Goal: Task Accomplishment & Management: Manage account settings

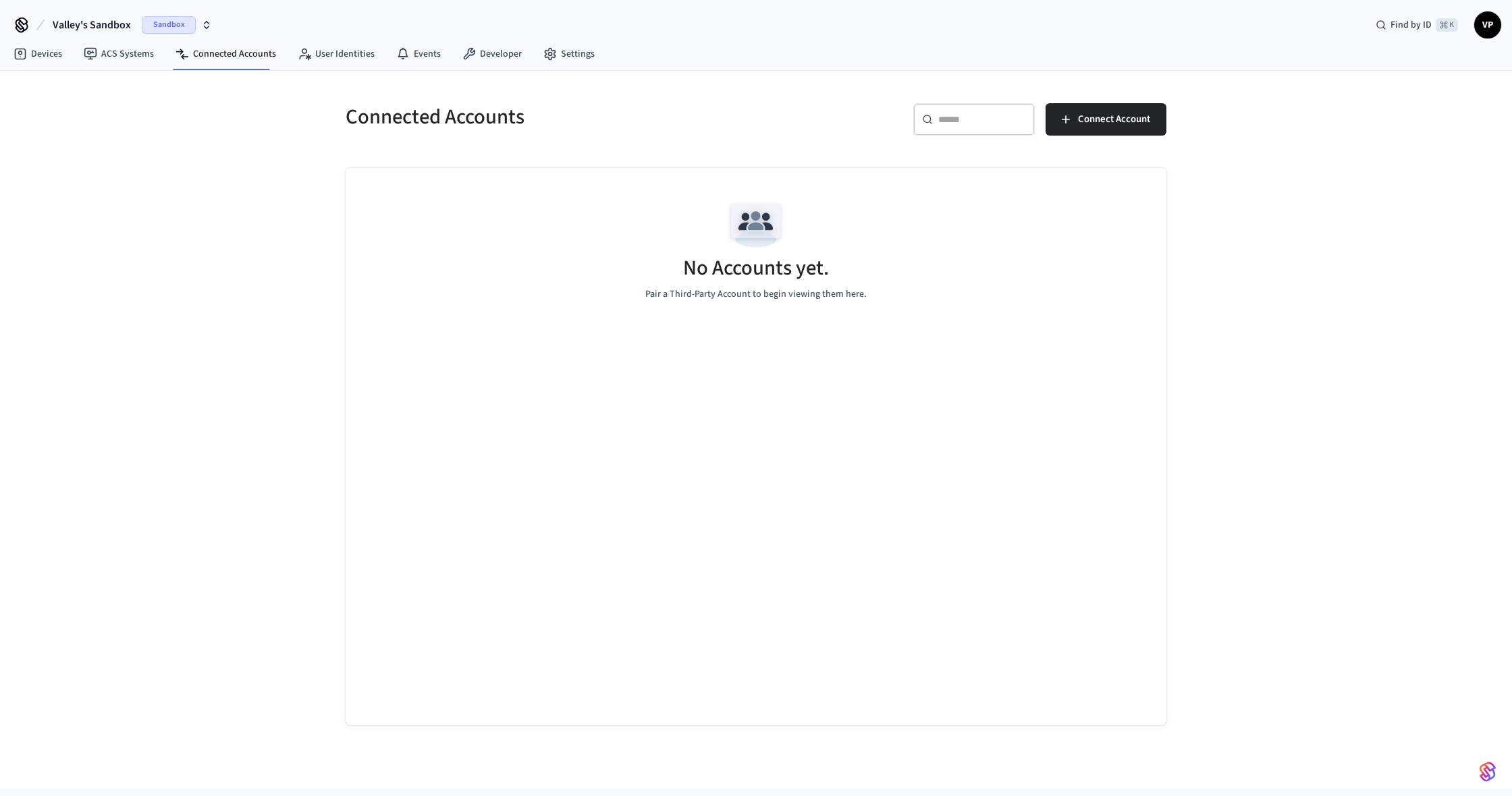
click at [1490, 30] on span "VP" at bounding box center [1488, 25] width 25 height 25
click at [1171, 36] on div "Valley's Sandbox Sandbox Find by ID ⌘ K VP" at bounding box center [756, 20] width 1512 height 39
drag, startPoint x: 43, startPoint y: 24, endPoint x: 94, endPoint y: 25, distance: 51.0
click at [45, 23] on icon at bounding box center [40, 25] width 16 height 16
click at [91, 24] on span "Valley's Sandbox" at bounding box center [91, 25] width 78 height 16
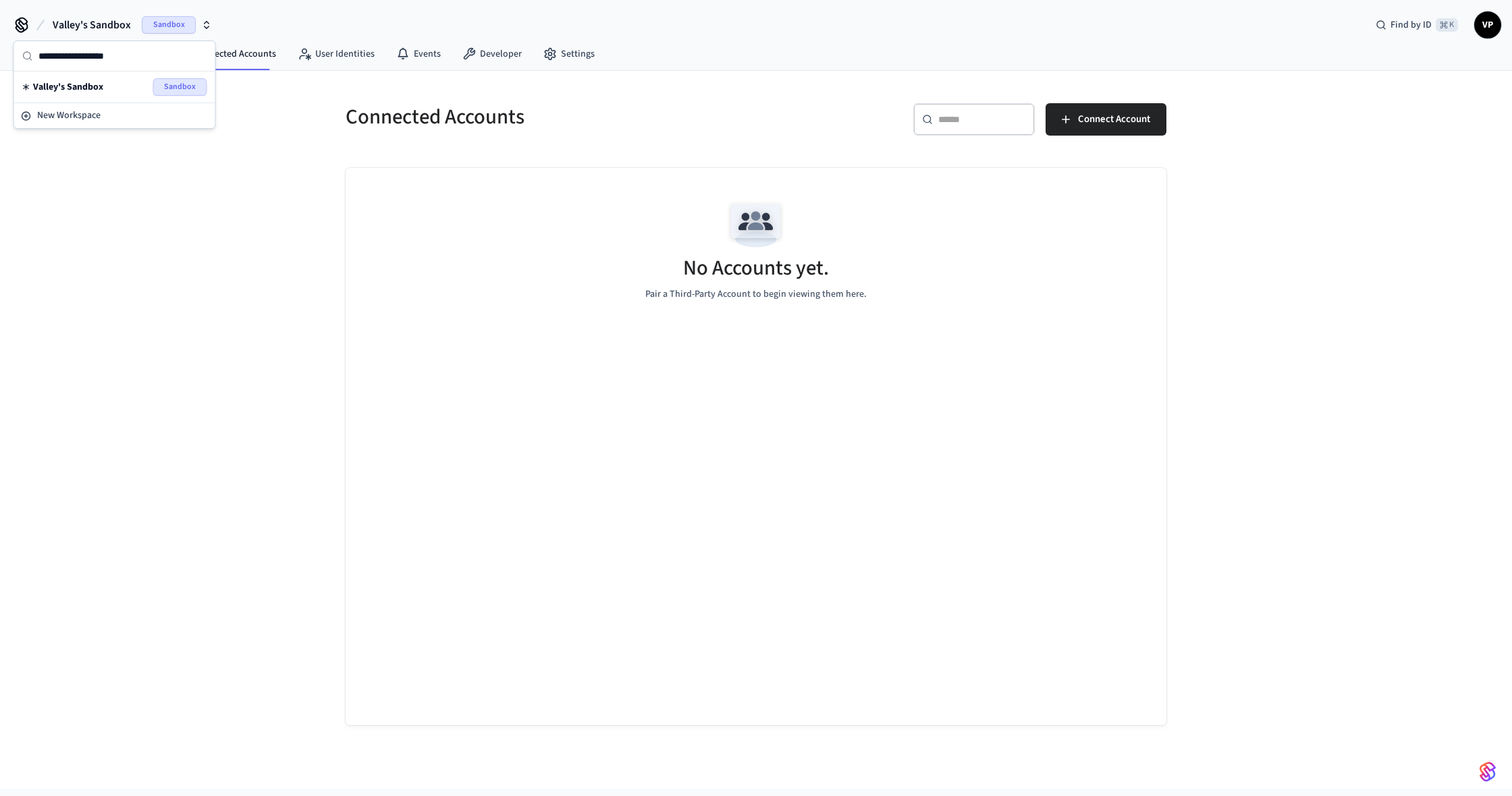
click at [72, 137] on div "Connected Accounts ​ ​ Connect Account No Accounts yet. Pair a Third-Party Acco…" at bounding box center [756, 429] width 1512 height 718
click at [53, 59] on link "Devices" at bounding box center [37, 54] width 70 height 25
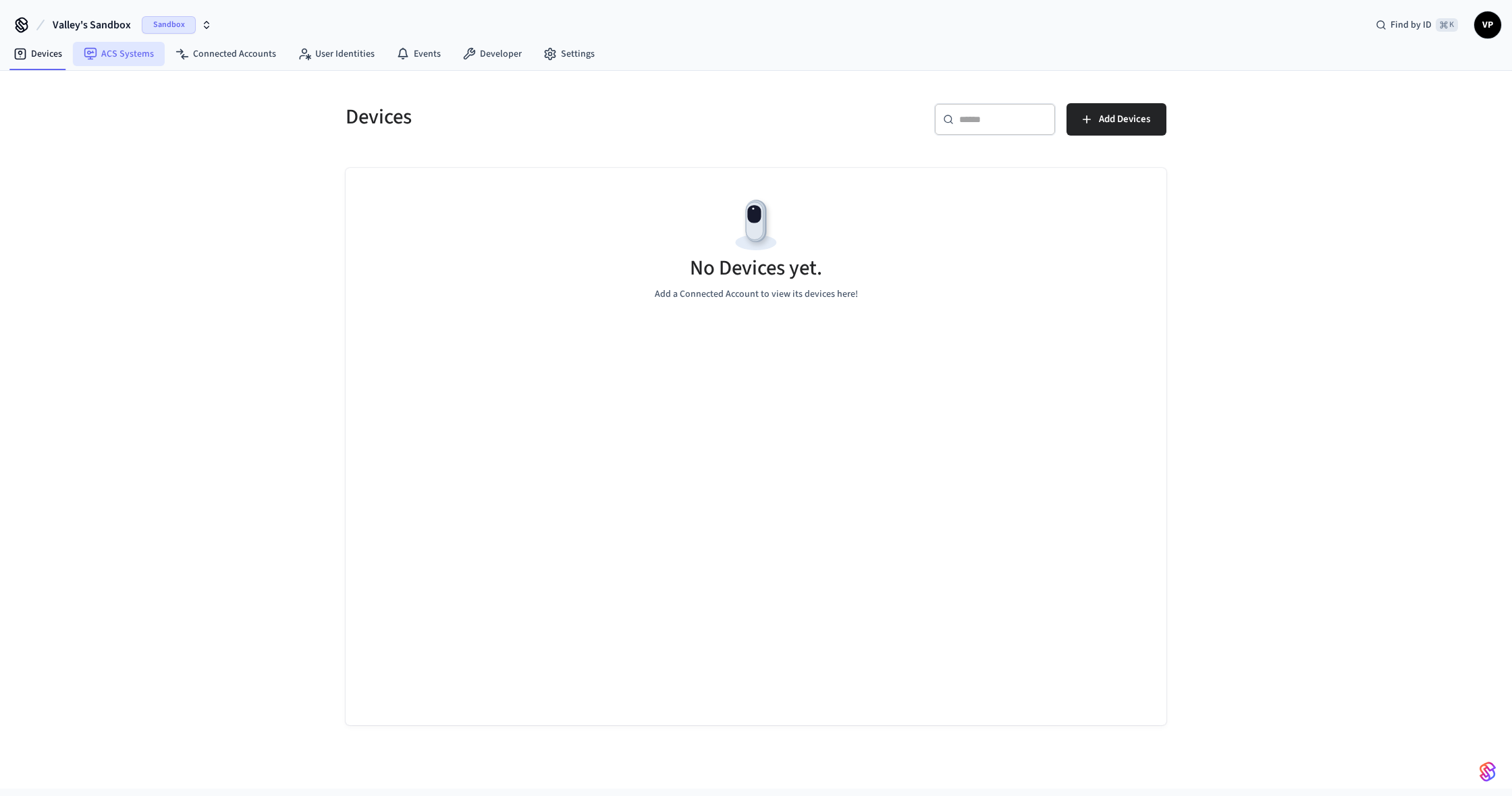
click at [135, 56] on link "ACS Systems" at bounding box center [119, 54] width 92 height 25
drag, startPoint x: 199, startPoint y: 59, endPoint x: 228, endPoint y: 62, distance: 29.2
click at [202, 60] on link "Connected Accounts" at bounding box center [225, 54] width 123 height 25
click at [313, 57] on link "User Identities" at bounding box center [336, 54] width 99 height 25
drag, startPoint x: 493, startPoint y: 58, endPoint x: 535, endPoint y: 63, distance: 42.3
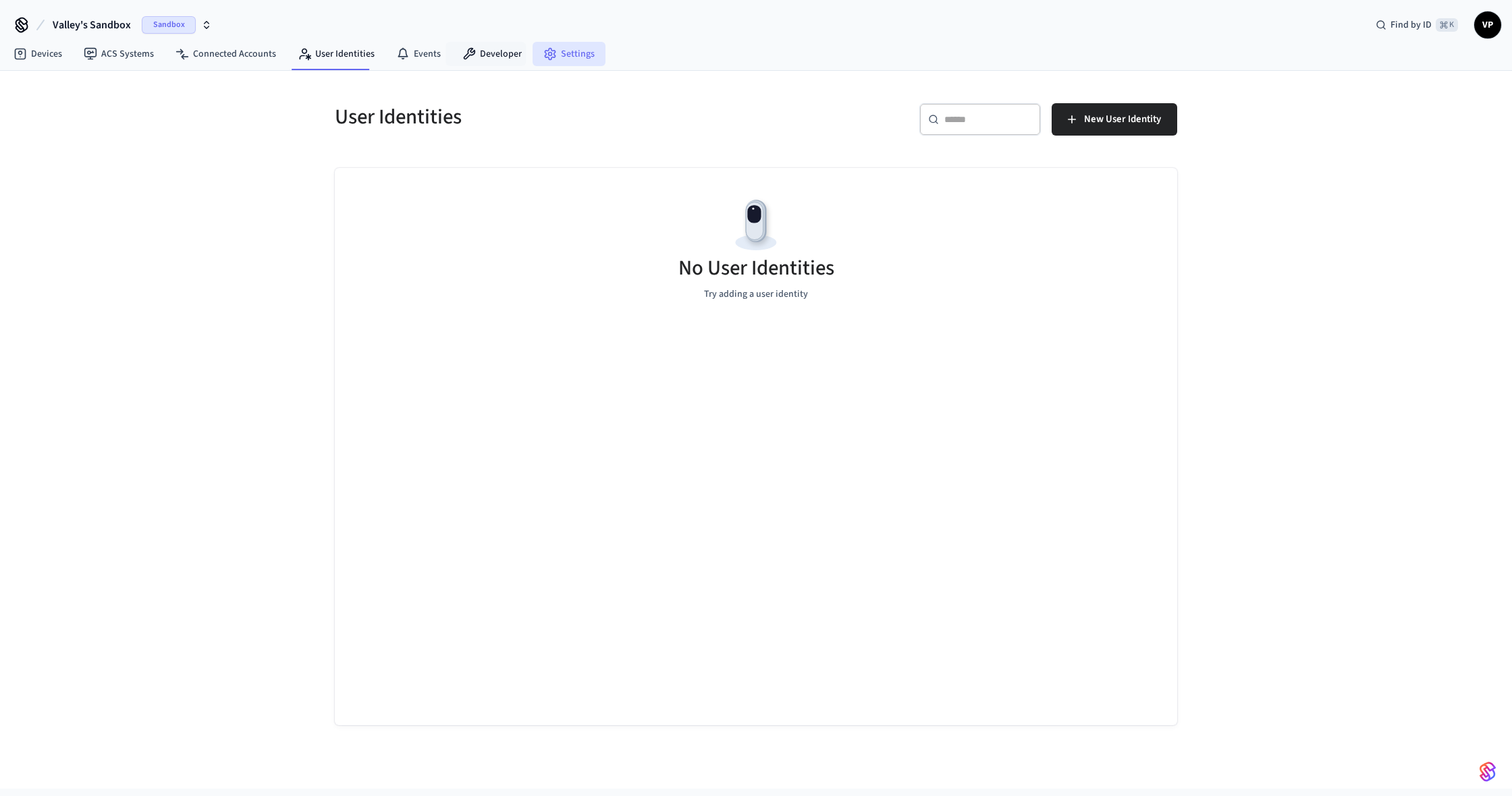
click at [507, 62] on link "Developer" at bounding box center [492, 54] width 81 height 25
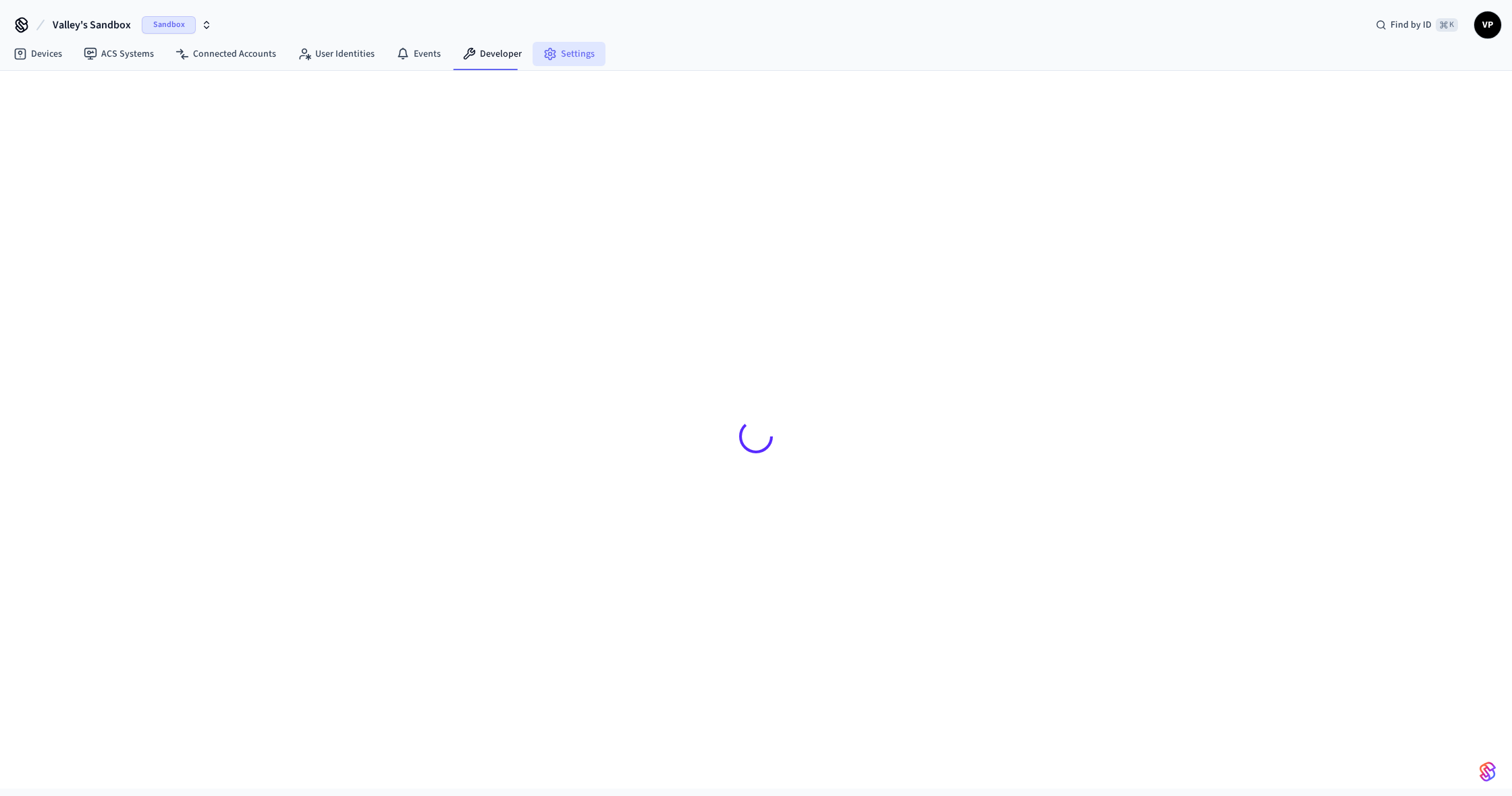
click at [554, 53] on link "Settings" at bounding box center [568, 54] width 73 height 25
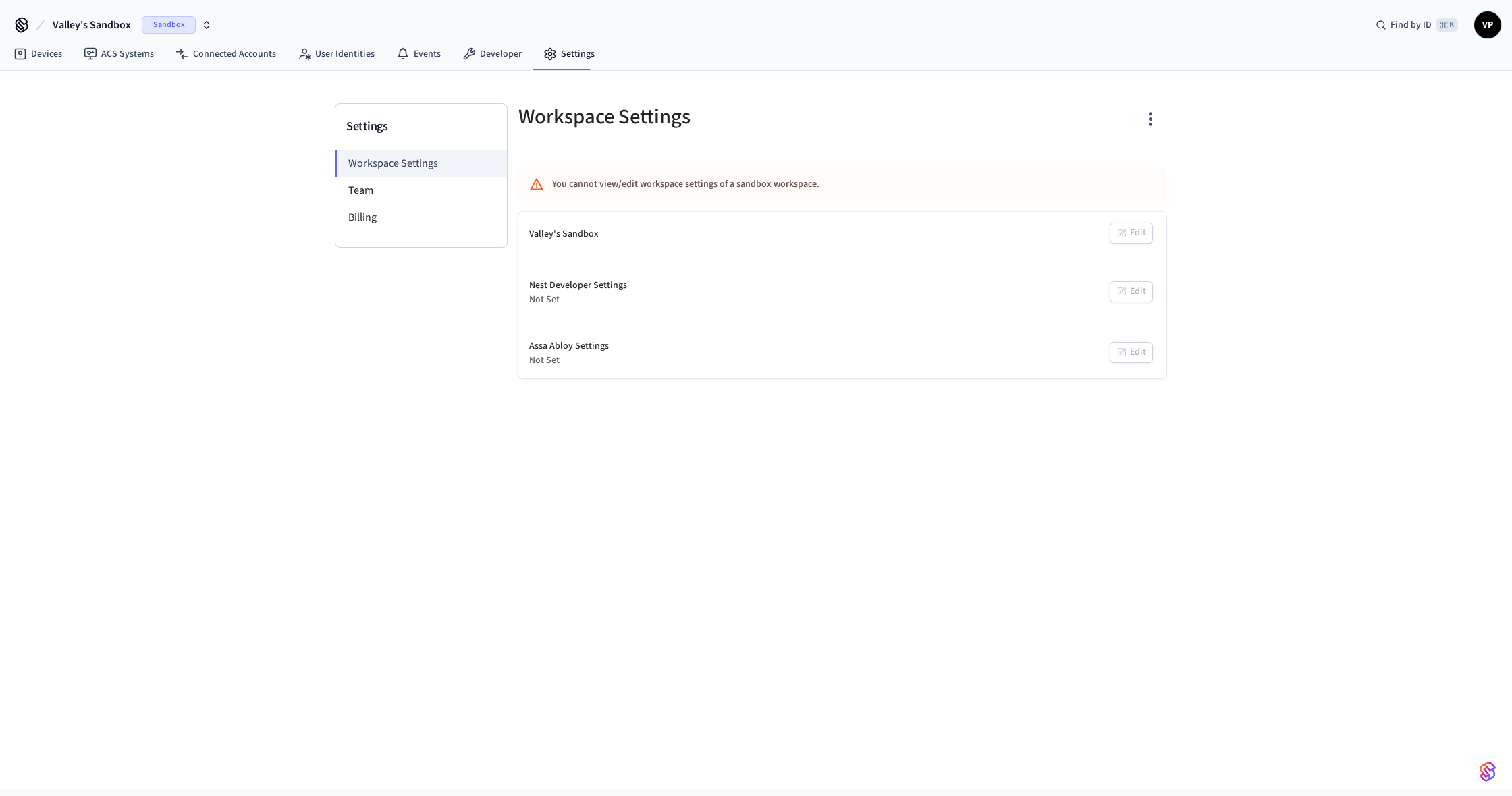
drag, startPoint x: 672, startPoint y: 216, endPoint x: 684, endPoint y: 197, distance: 22.5
click at [672, 215] on div "Valley's Sandbox Edit" at bounding box center [842, 234] width 648 height 45
drag, startPoint x: 684, startPoint y: 197, endPoint x: 540, endPoint y: 175, distance: 145.7
click at [680, 195] on div "You cannot view/edit workspace settings of a sandbox workspace." at bounding box center [802, 184] width 501 height 25
click at [420, 162] on li "Workspace Settings" at bounding box center [420, 163] width 172 height 27
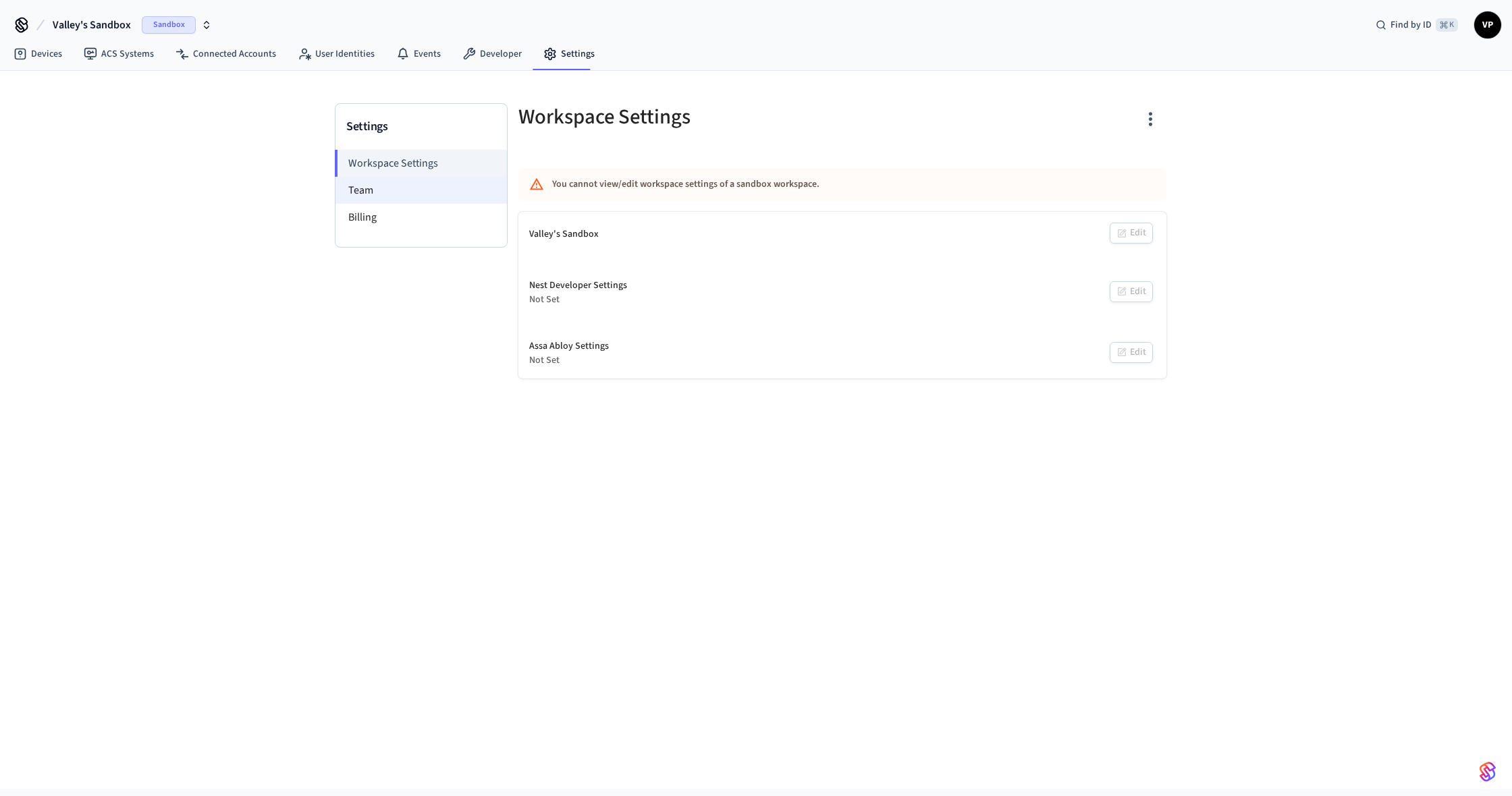
click at [408, 182] on li "Team" at bounding box center [421, 190] width 171 height 27
click at [408, 216] on li "Billing" at bounding box center [421, 217] width 171 height 27
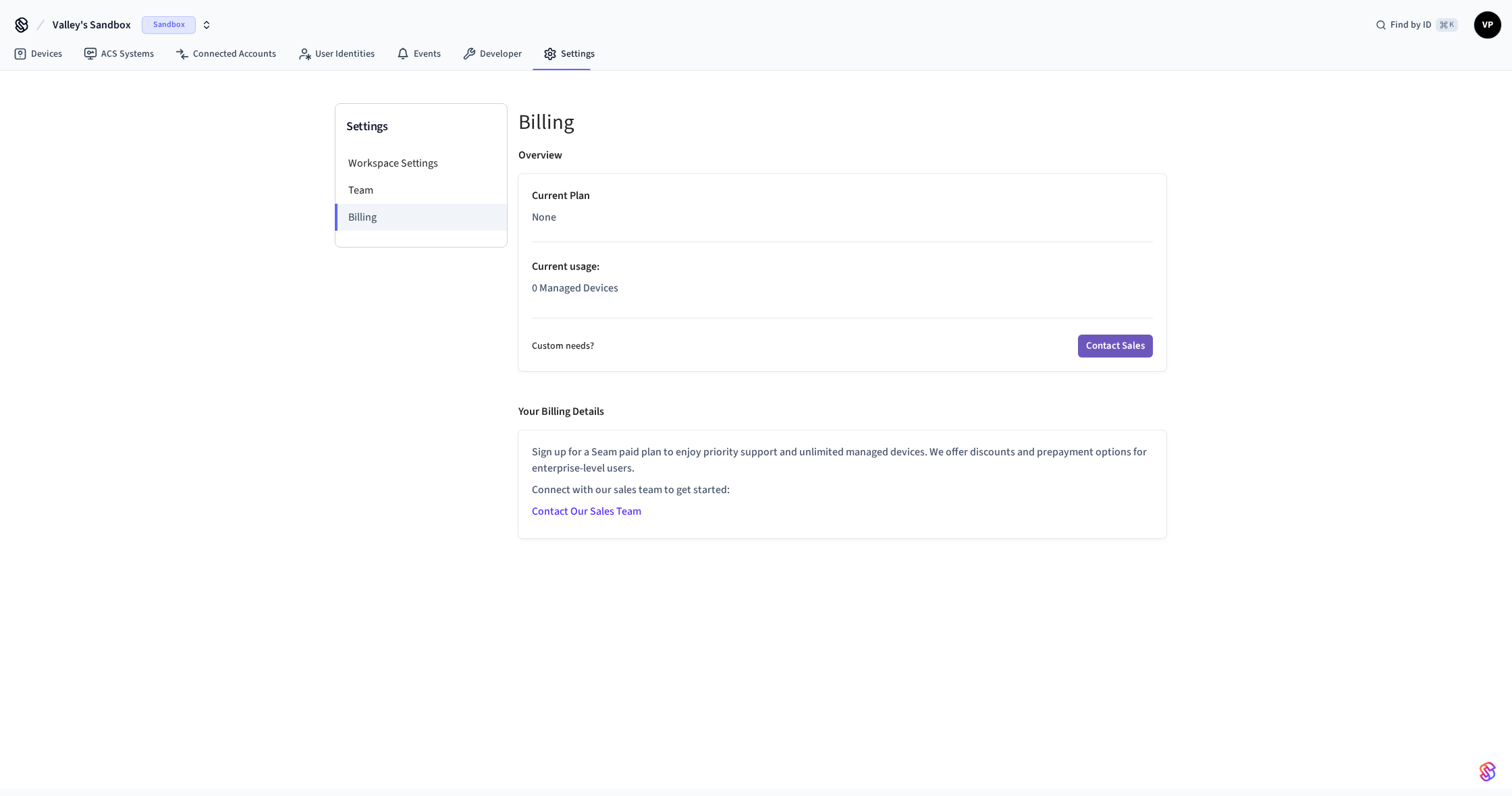
click at [1109, 348] on button "Contact Sales" at bounding box center [1115, 346] width 75 height 23
click at [566, 509] on link "Contact Our Sales Team" at bounding box center [587, 511] width 109 height 15
